Goal: Navigation & Orientation: Find specific page/section

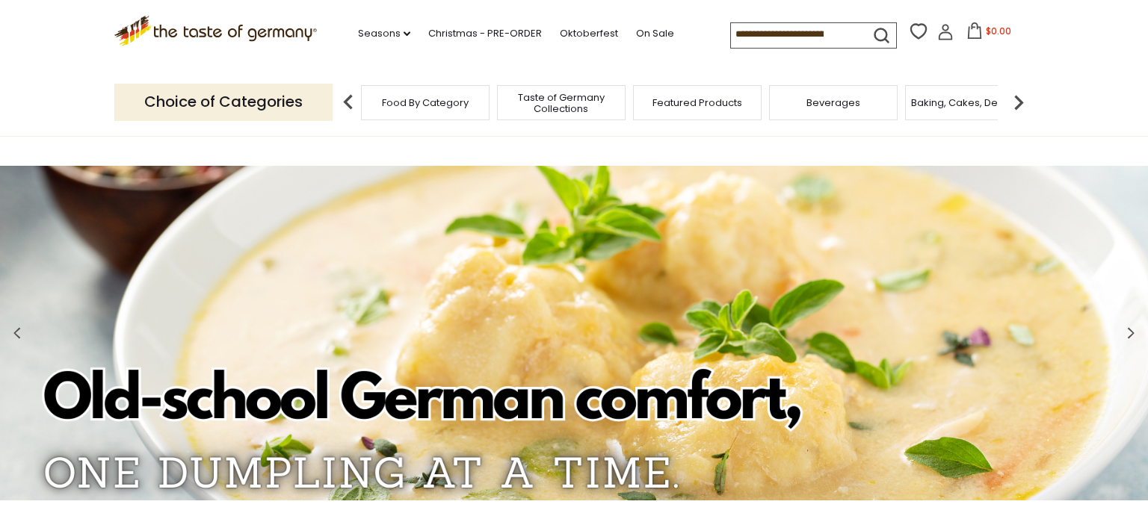
click at [448, 112] on div "Food By Category" at bounding box center [425, 102] width 129 height 35
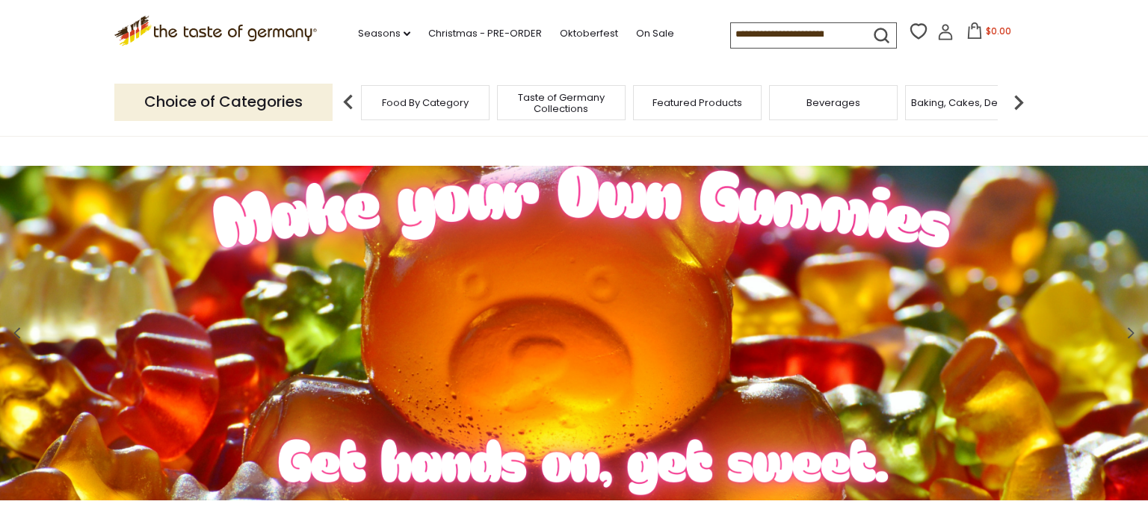
click at [445, 102] on span "Food By Category" at bounding box center [425, 102] width 87 height 11
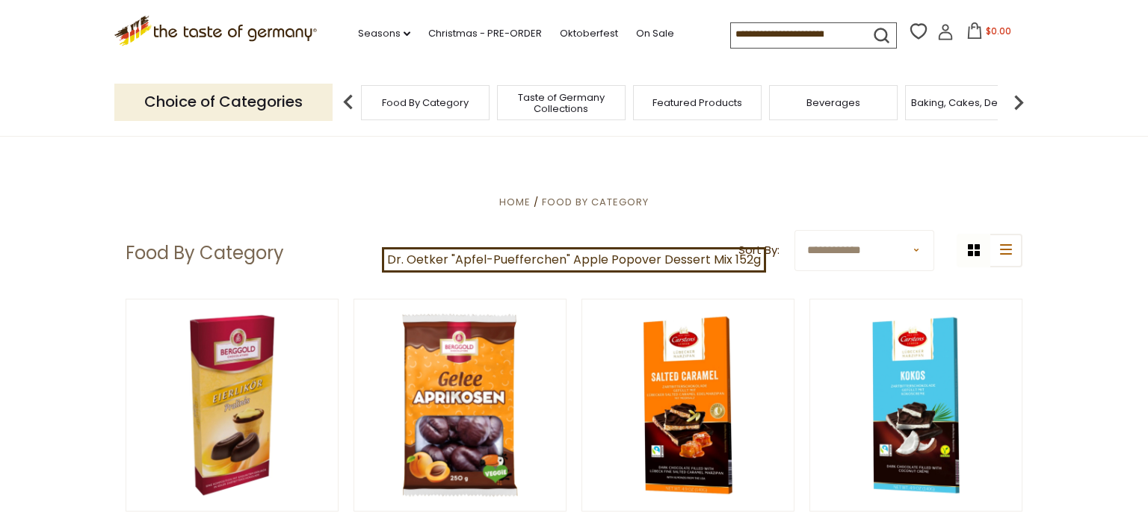
click at [842, 255] on select "**********" at bounding box center [865, 250] width 140 height 41
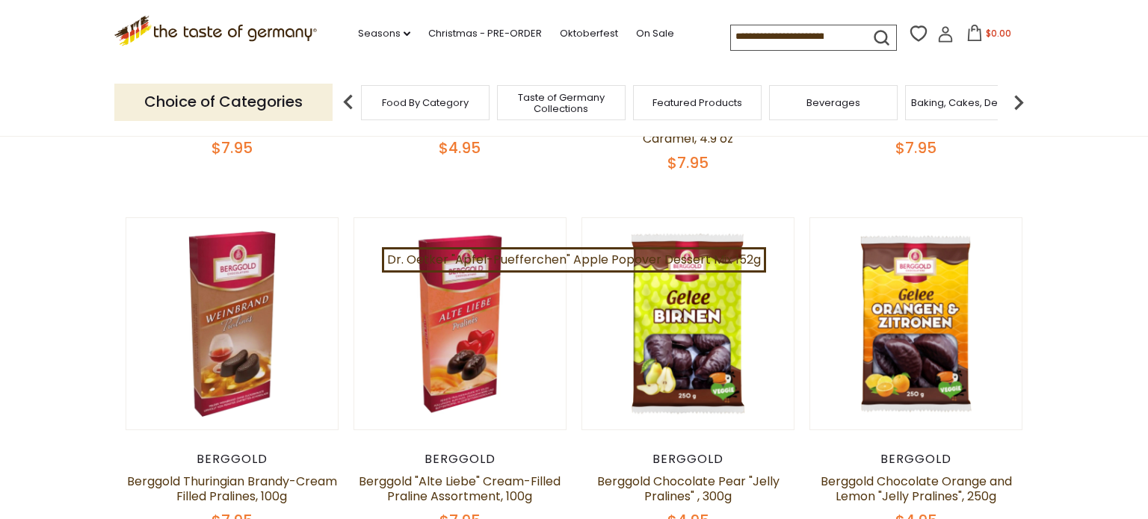
click at [1023, 103] on img at bounding box center [1019, 102] width 30 height 30
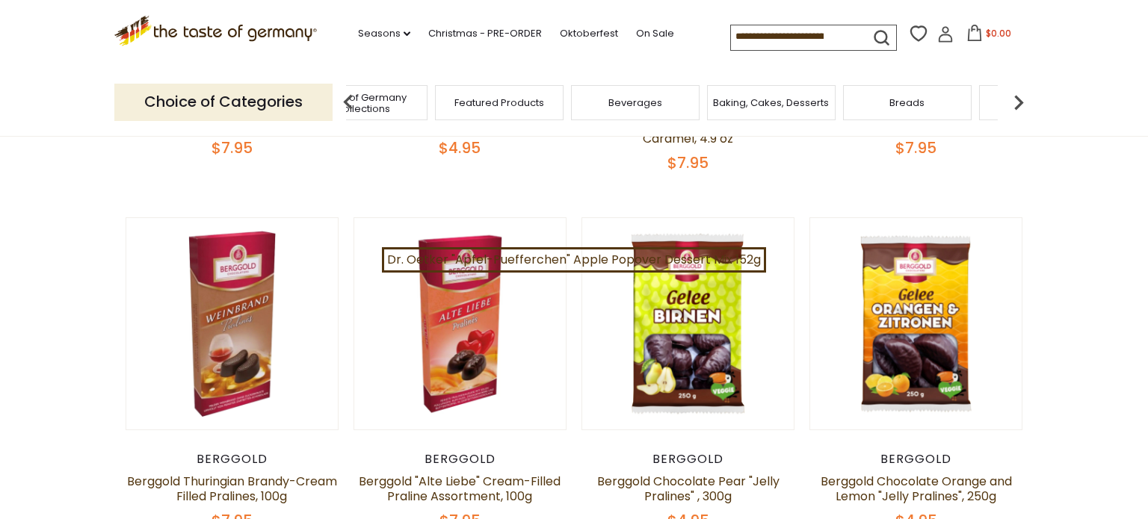
click at [1023, 103] on img at bounding box center [1019, 102] width 30 height 30
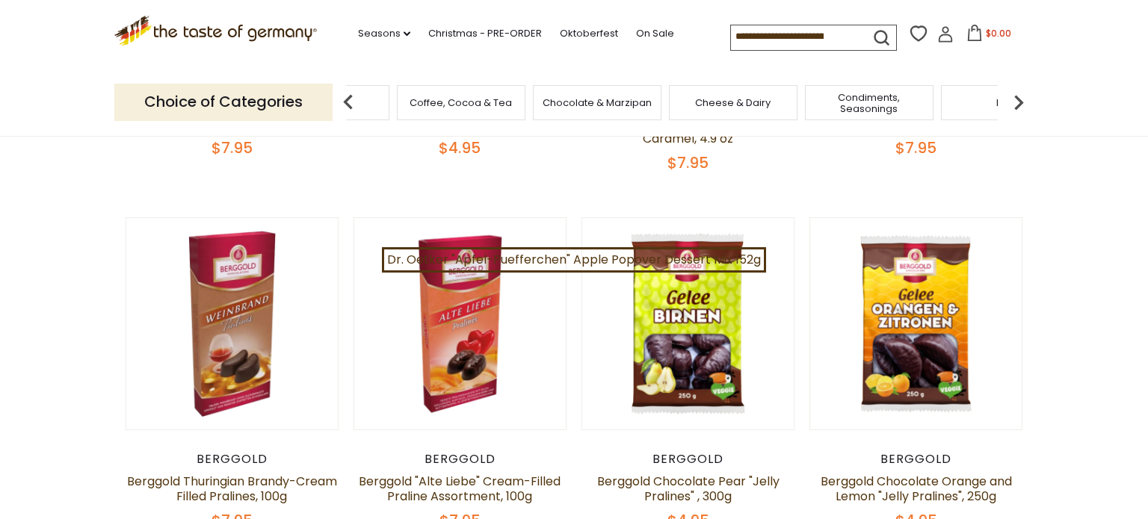
click at [1023, 103] on img at bounding box center [1019, 102] width 30 height 30
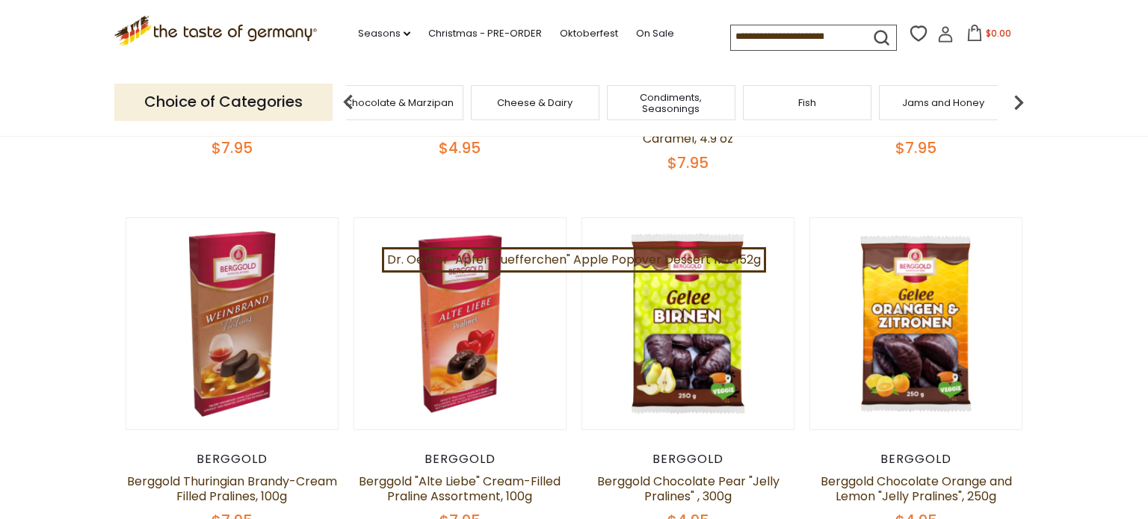
click at [1023, 103] on img at bounding box center [1019, 102] width 30 height 30
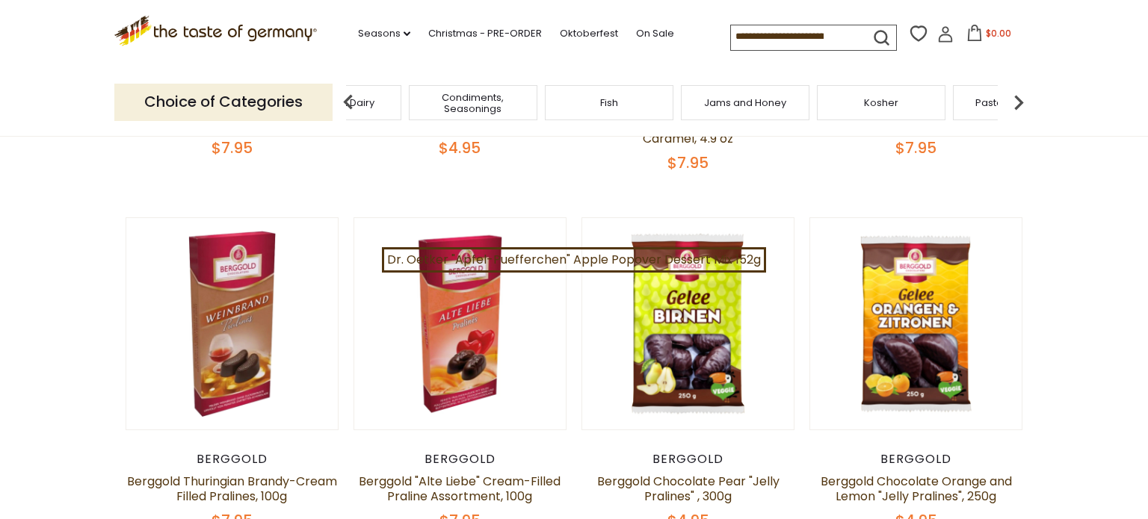
click at [1023, 103] on img at bounding box center [1019, 102] width 30 height 30
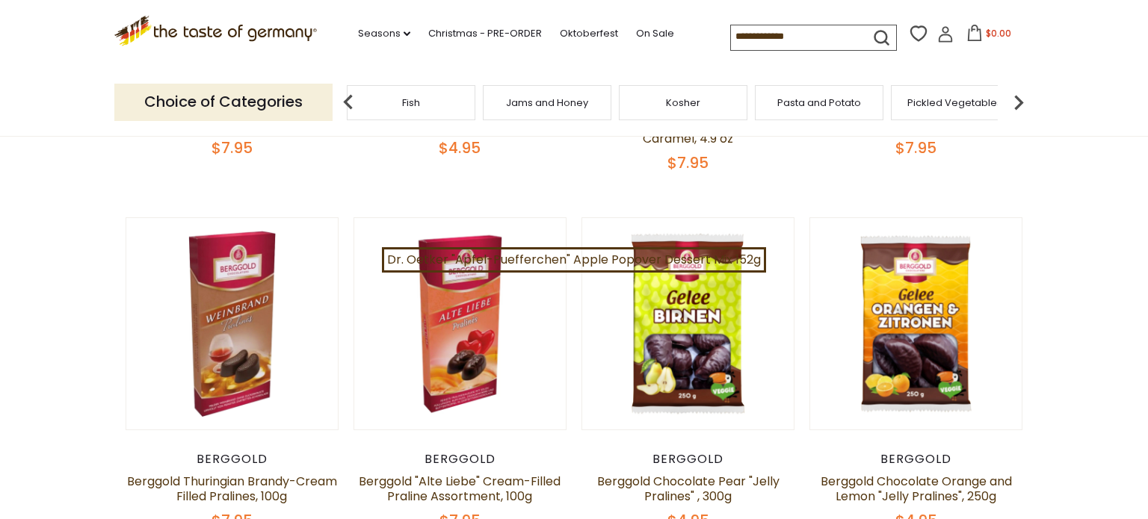
click at [1023, 103] on img at bounding box center [1019, 102] width 30 height 30
click at [727, 97] on span "Sausages" at bounding box center [706, 102] width 49 height 11
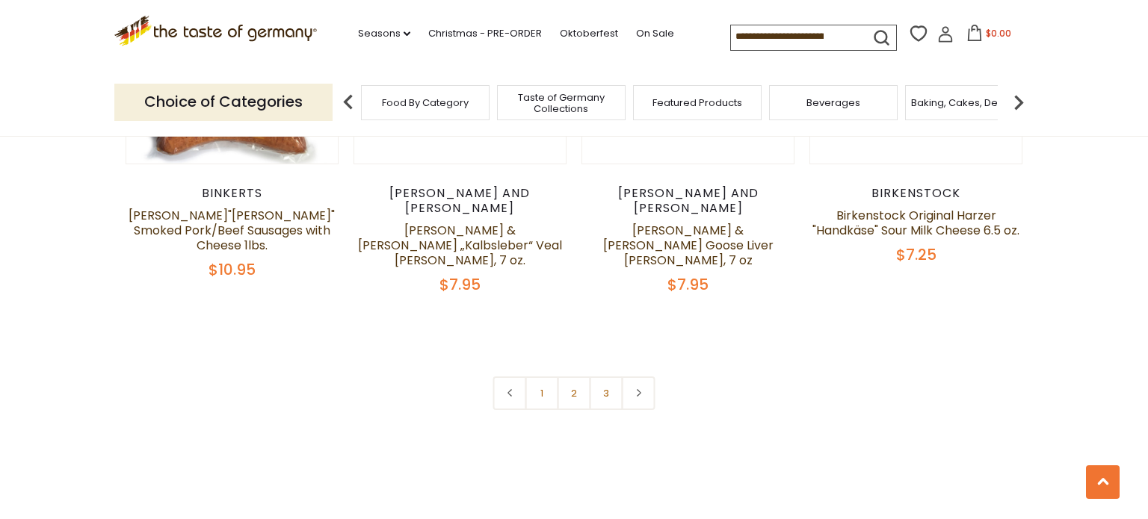
scroll to position [3755, 0]
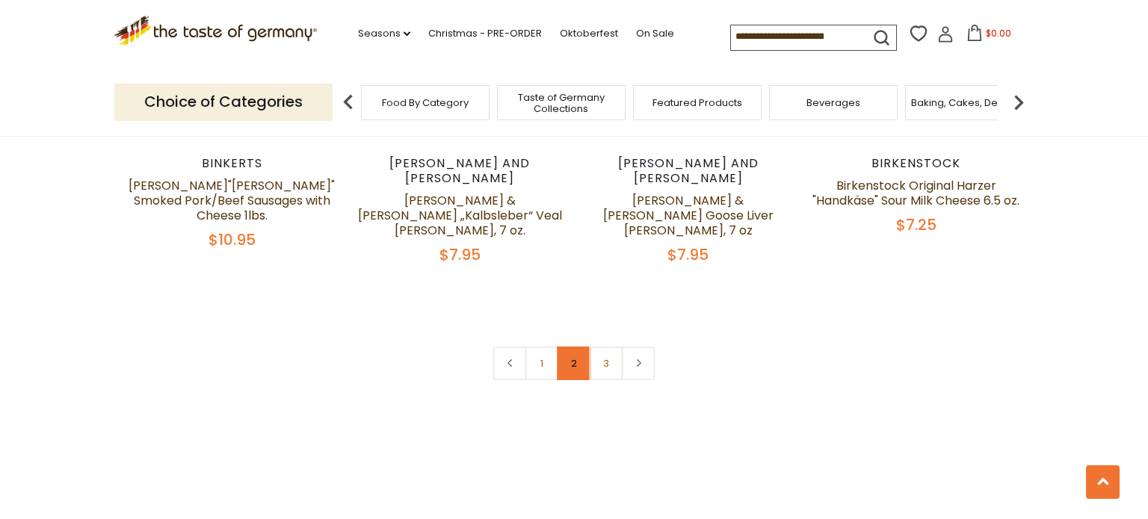
click at [567, 347] on link "2" at bounding box center [575, 364] width 34 height 34
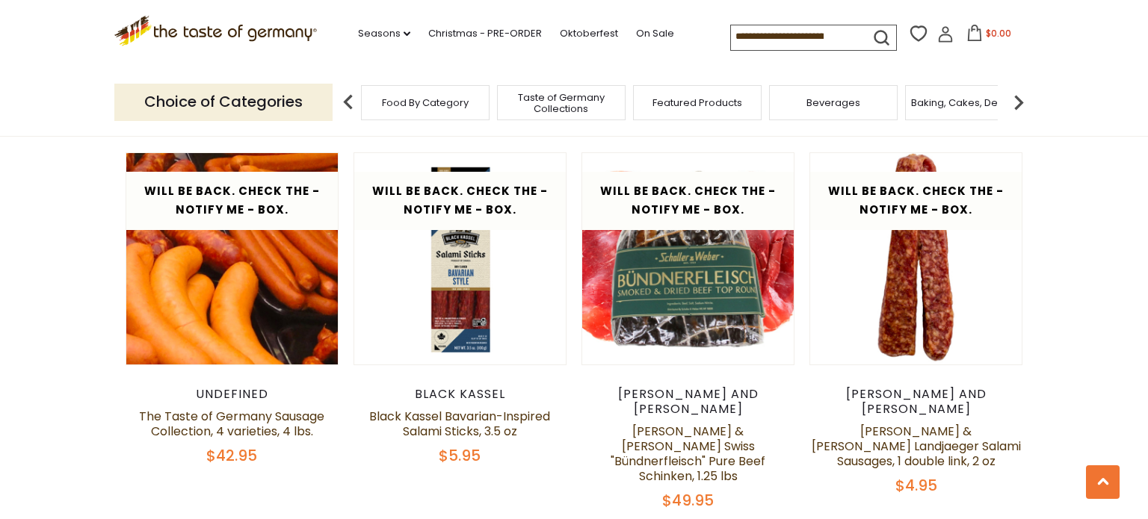
scroll to position [2640, 0]
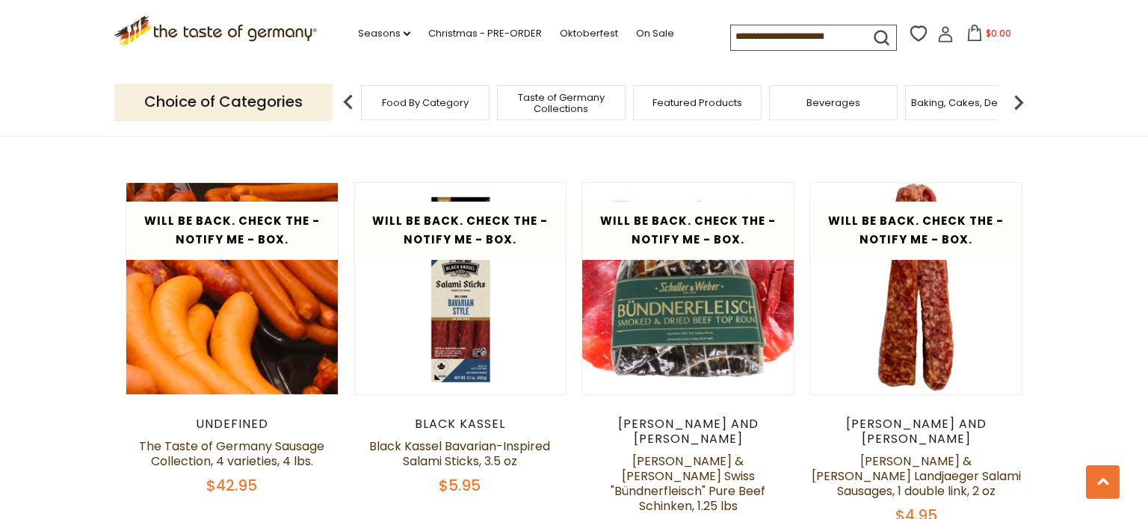
click at [1022, 96] on img at bounding box center [1019, 102] width 30 height 30
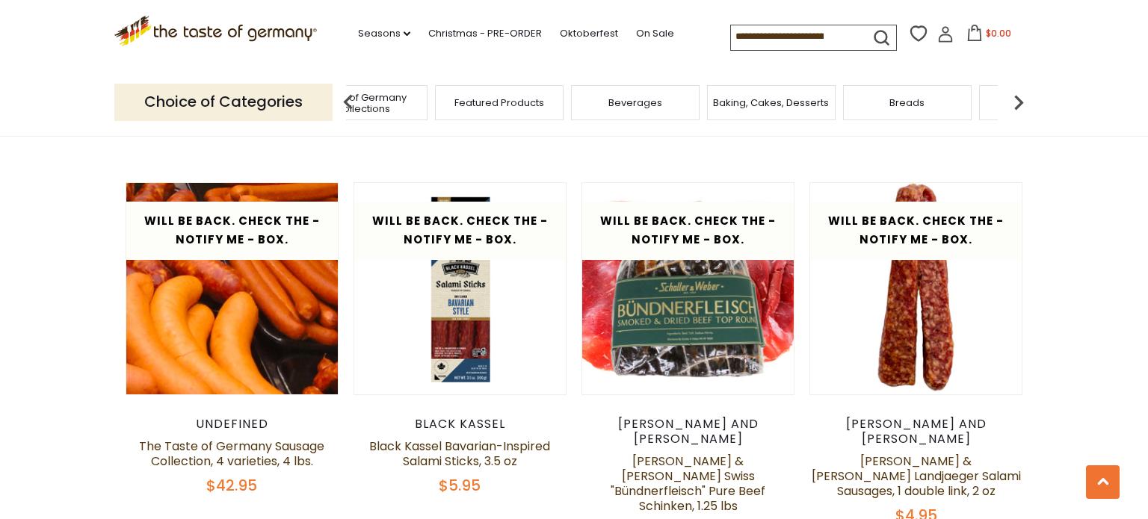
click at [1022, 96] on img at bounding box center [1019, 102] width 30 height 30
click at [684, 102] on span "Coffee, Cocoa & Tea" at bounding box center [659, 102] width 102 height 11
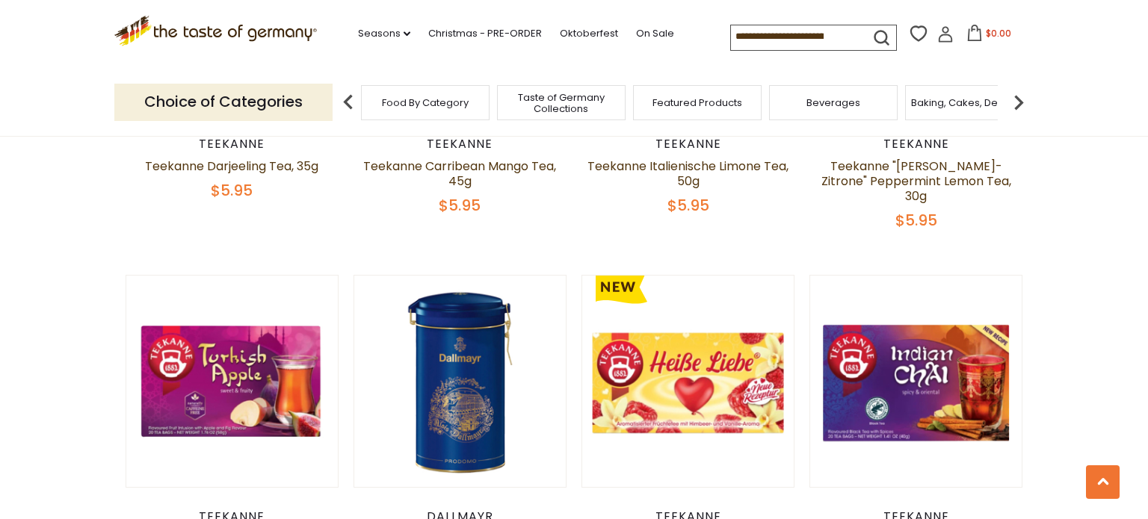
scroll to position [2876, 0]
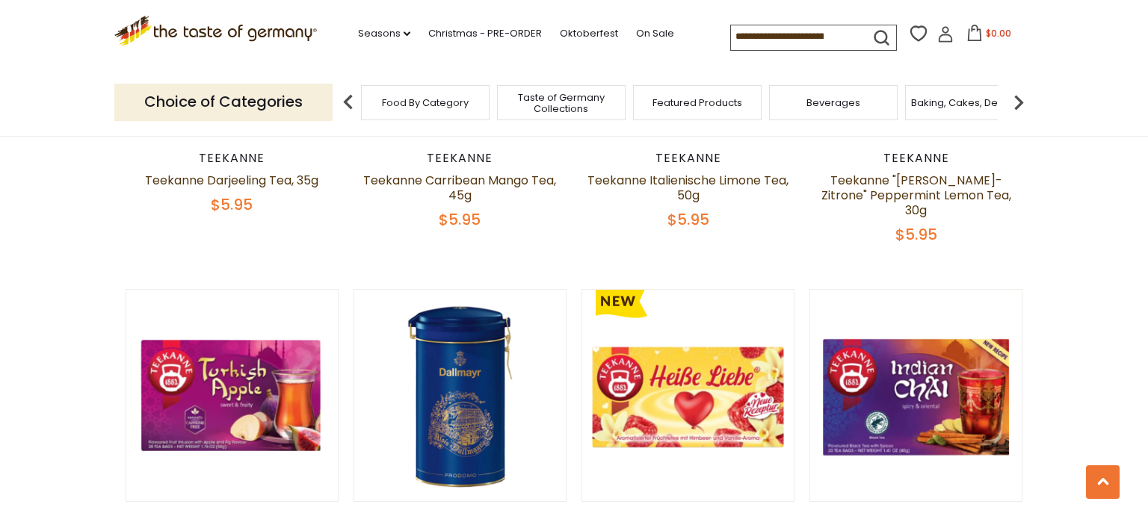
click at [348, 96] on img at bounding box center [348, 102] width 30 height 30
click at [1018, 99] on img at bounding box center [1019, 102] width 30 height 30
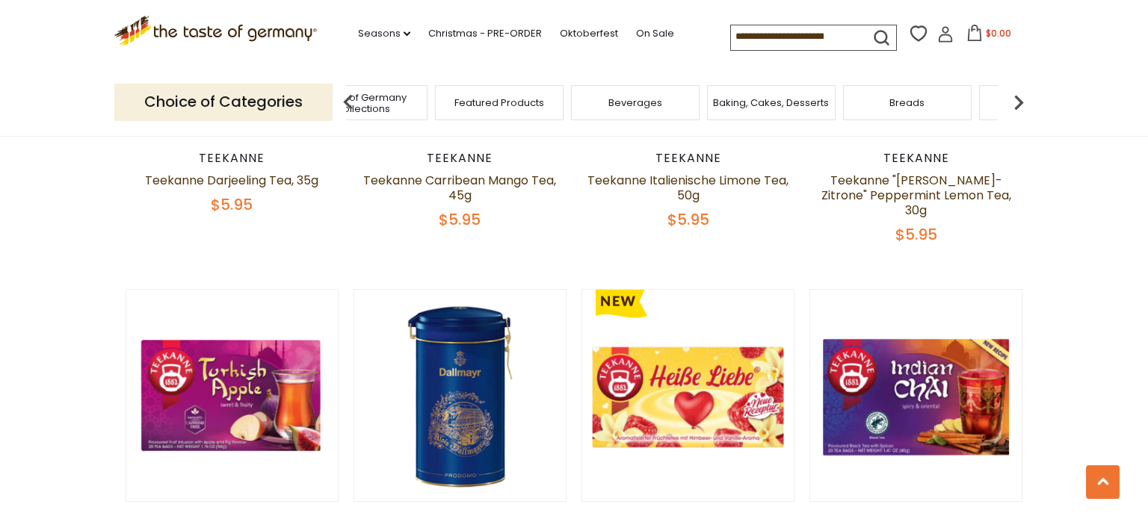
click at [1018, 99] on img at bounding box center [1019, 102] width 30 height 30
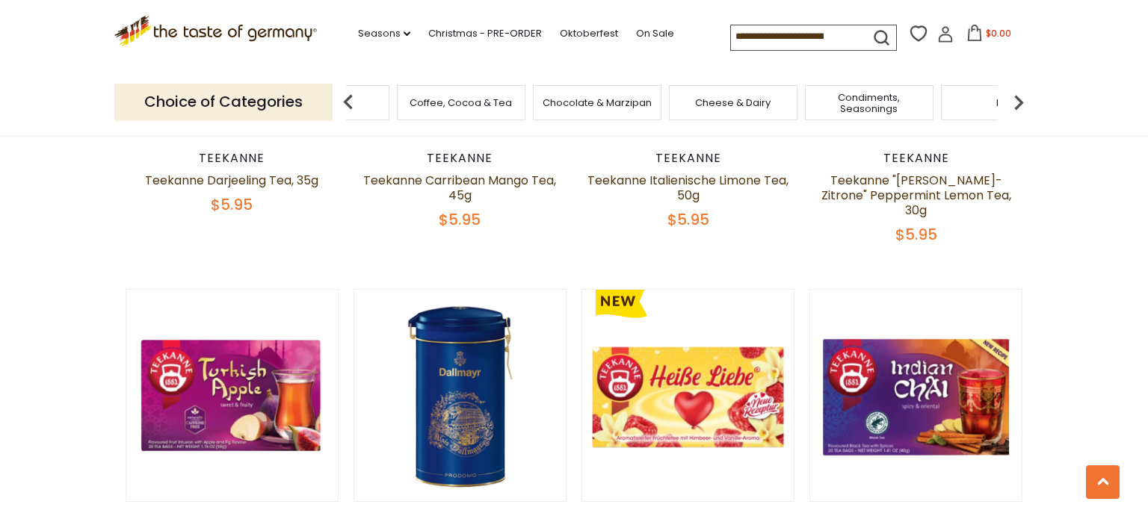
click at [1018, 99] on img at bounding box center [1019, 102] width 30 height 30
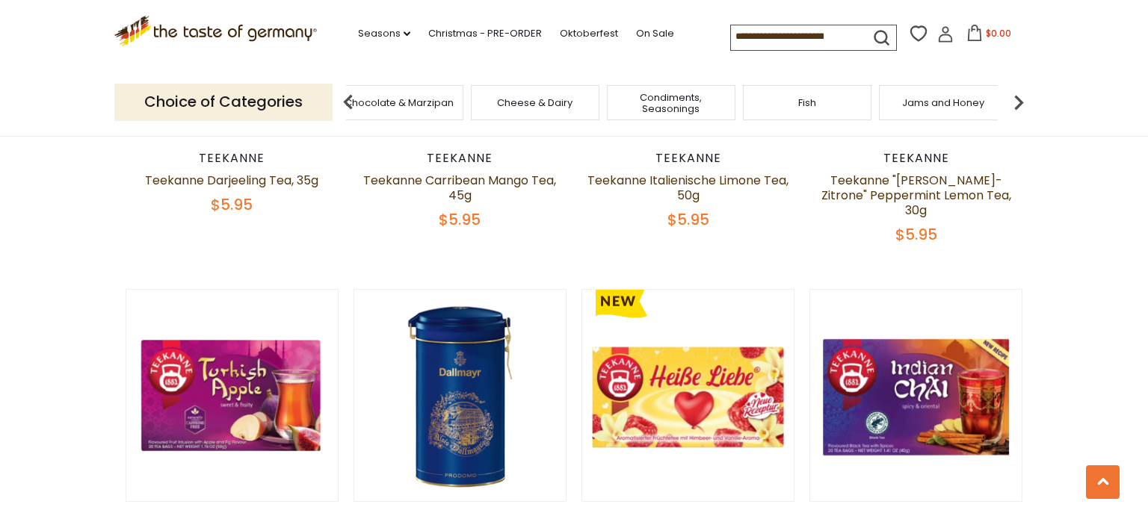
click at [1018, 99] on img at bounding box center [1019, 102] width 30 height 30
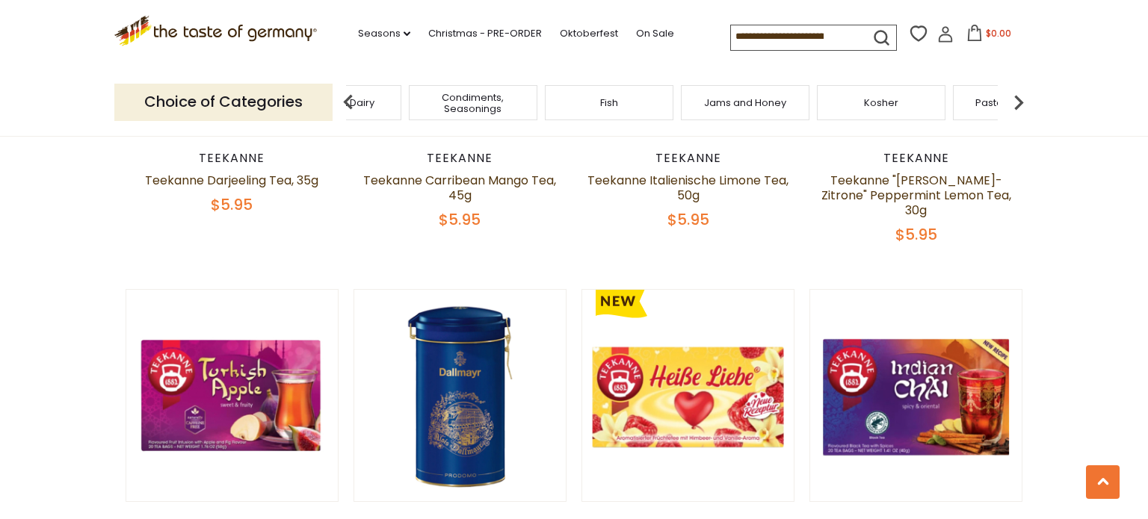
click at [1018, 99] on img at bounding box center [1019, 102] width 30 height 30
click at [783, 100] on span "Savory Snacks" at bounding box center [768, 102] width 71 height 11
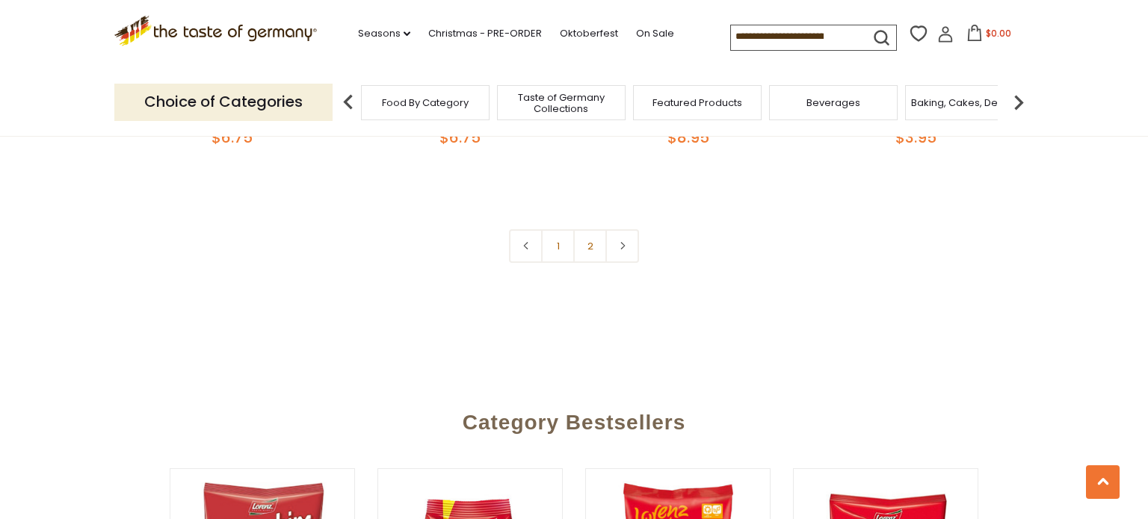
scroll to position [3749, 0]
